Goal: Task Accomplishment & Management: Use online tool/utility

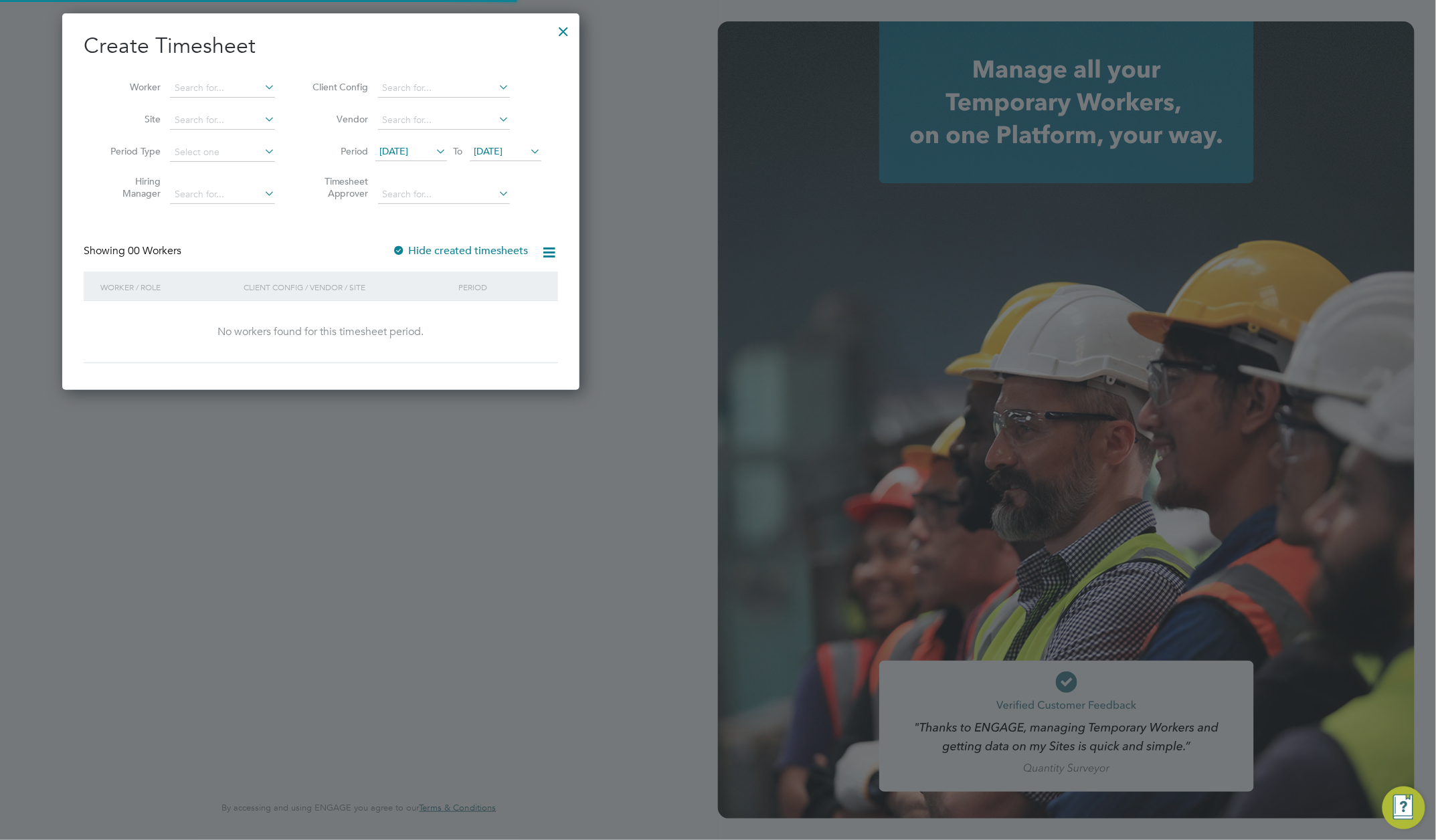
scroll to position [391, 518]
type input "rachel@e-personnel.co.uk"
click at [562, 30] on div at bounding box center [564, 28] width 24 height 24
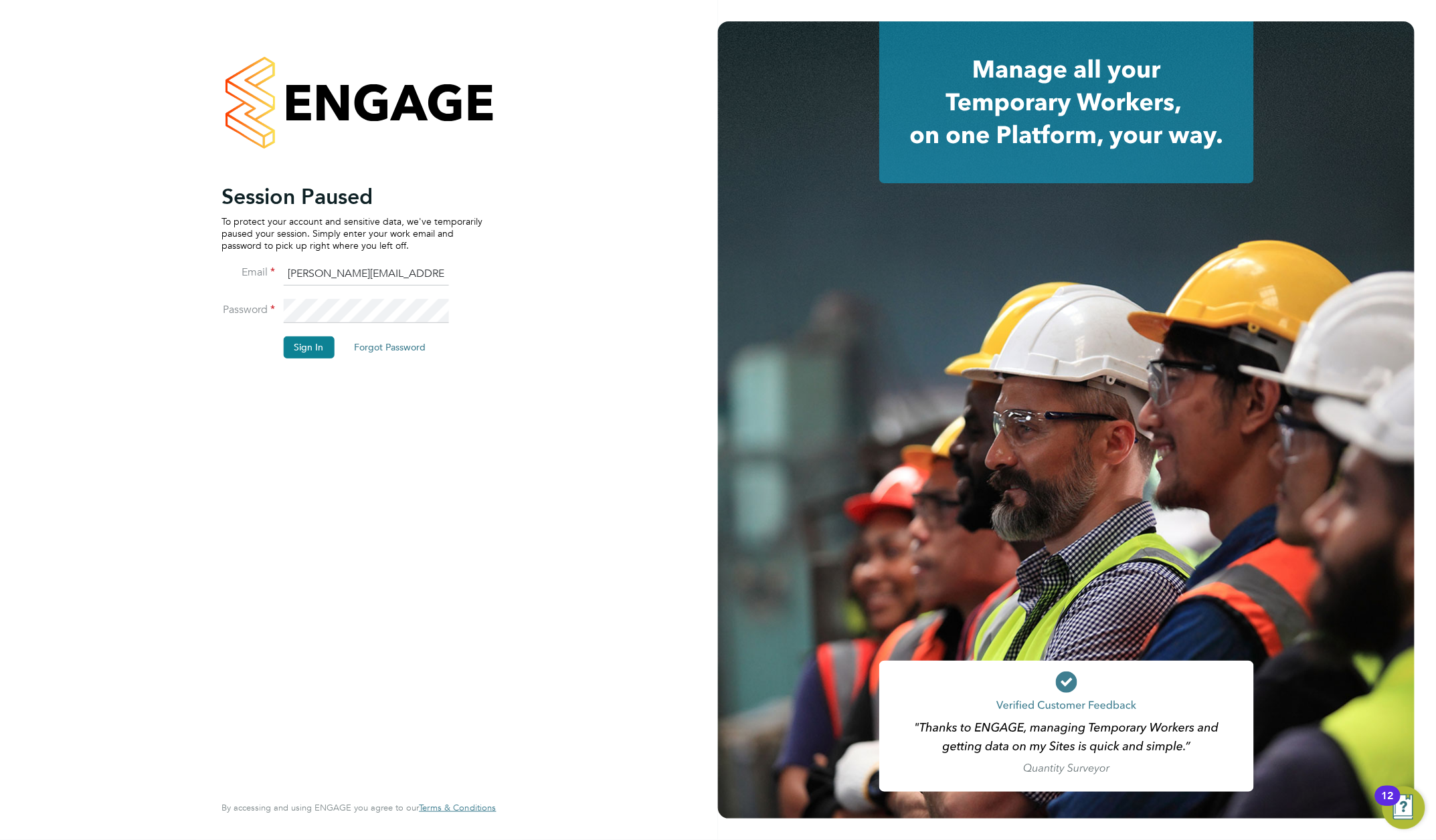
click at [306, 360] on li "Sign In Forgot Password" at bounding box center [352, 354] width 261 height 35
click at [305, 340] on button "Sign In" at bounding box center [309, 347] width 51 height 22
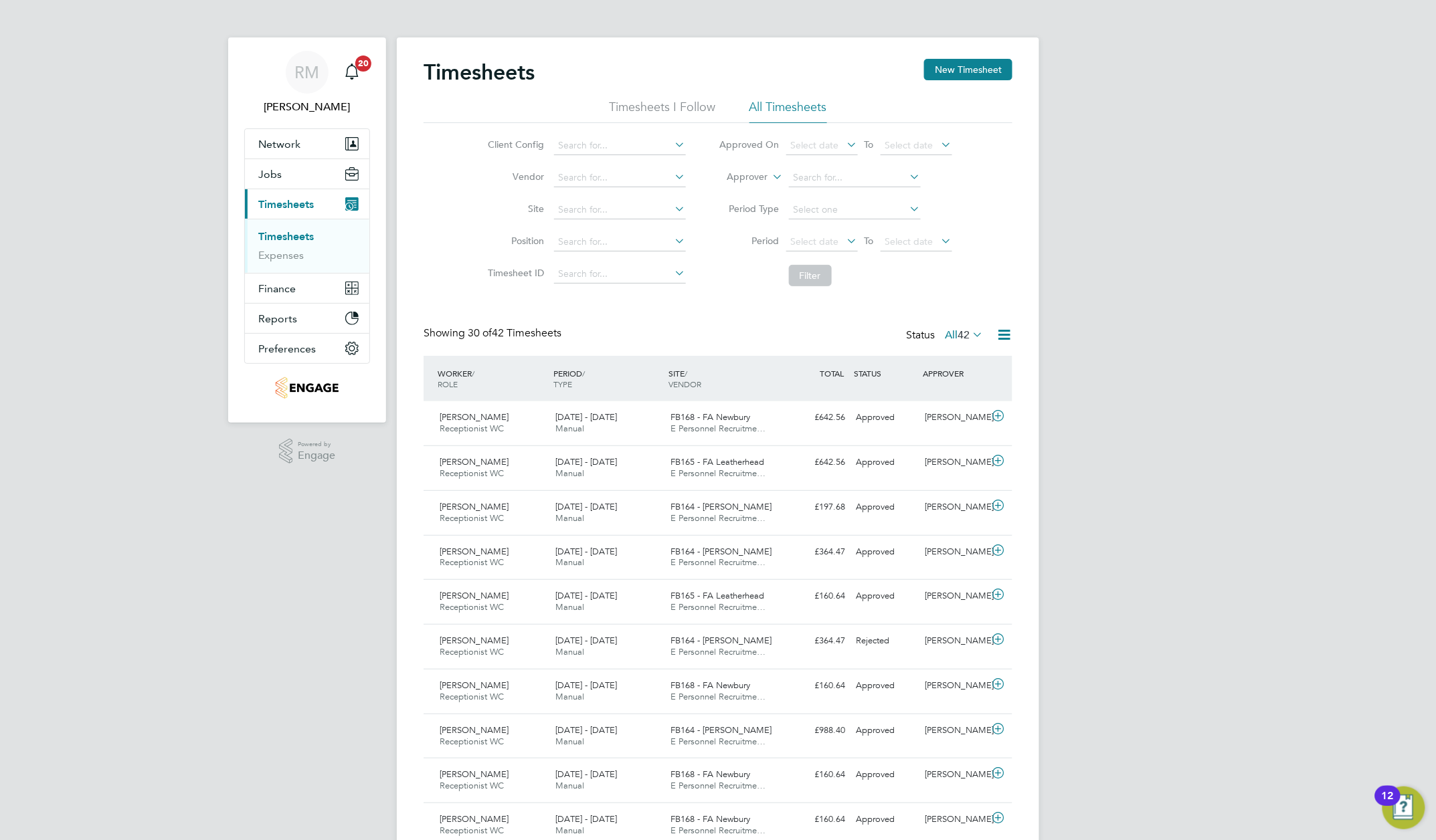
click at [289, 236] on link "Timesheets" at bounding box center [286, 236] width 56 height 13
click at [968, 70] on button "New Timesheet" at bounding box center [968, 69] width 88 height 22
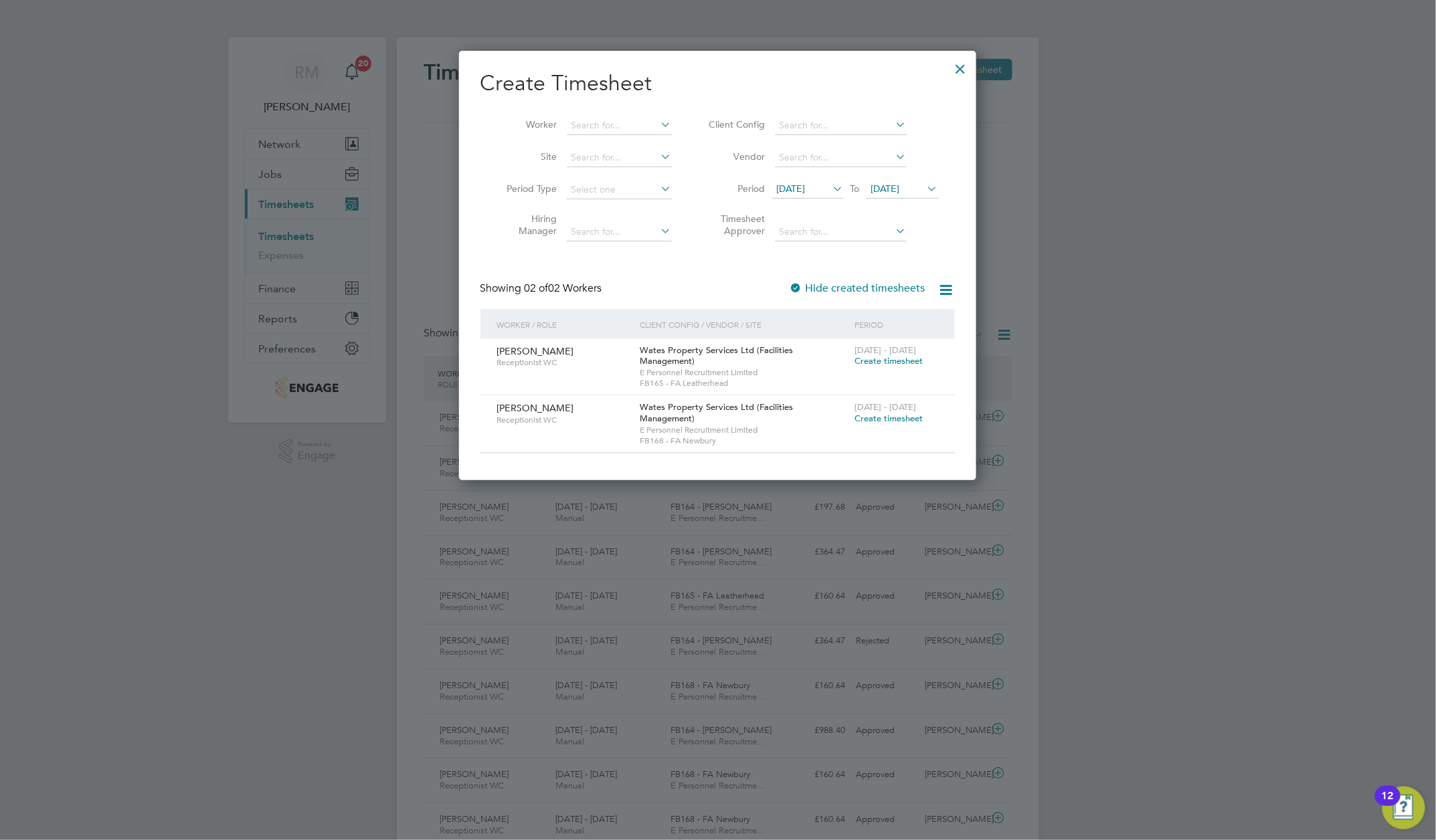
click at [962, 68] on div at bounding box center [961, 65] width 24 height 24
